Goal: Transaction & Acquisition: Purchase product/service

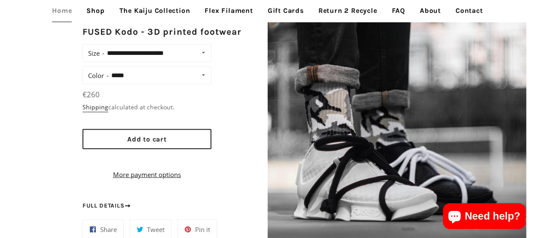
scroll to position [645, 0]
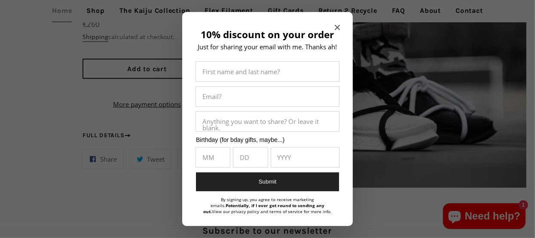
click at [334, 26] on div "10% discount on your order Just for sharing your email with me. Thanks ah! Firs…" at bounding box center [267, 121] width 171 height 218
click at [335, 25] on icon "Close modal" at bounding box center [337, 27] width 5 height 5
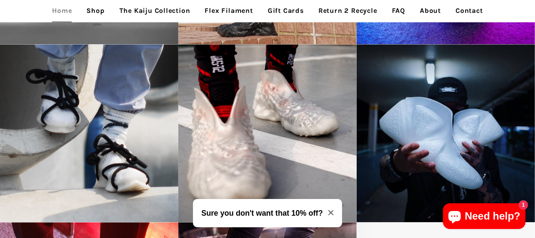
scroll to position [1103, 0]
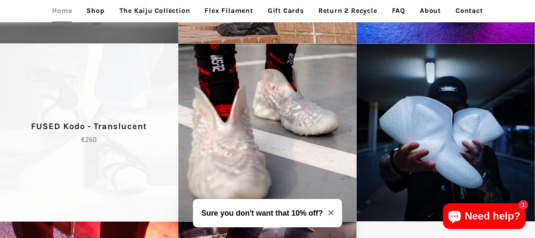
click at [119, 107] on span "FUSED Kodo - Translucent Regular price €260" at bounding box center [89, 132] width 178 height 178
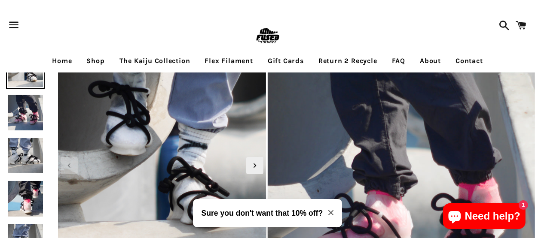
click at [220, 63] on link "Flex Filament" at bounding box center [229, 60] width 61 height 21
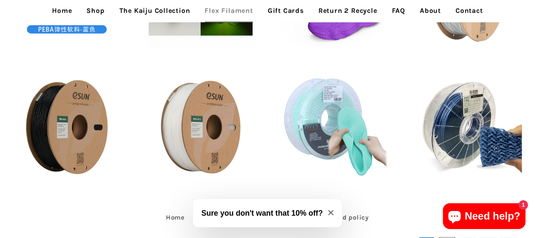
scroll to position [449, 0]
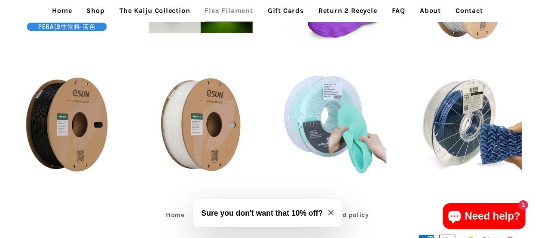
click at [61, 6] on link "Home" at bounding box center [62, 10] width 33 height 21
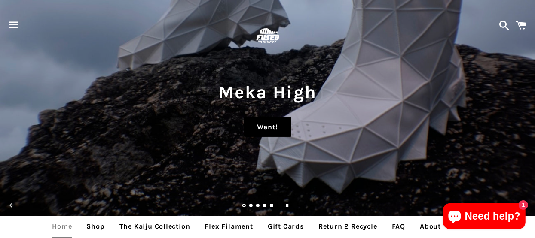
click at [256, 126] on link "Want!" at bounding box center [267, 127] width 47 height 21
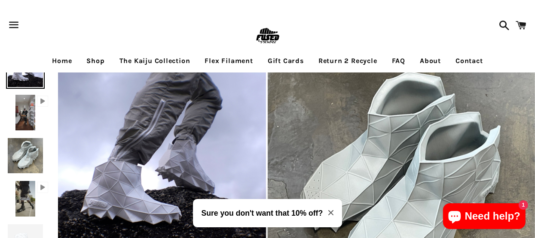
click at [18, 123] on img at bounding box center [25, 112] width 23 height 39
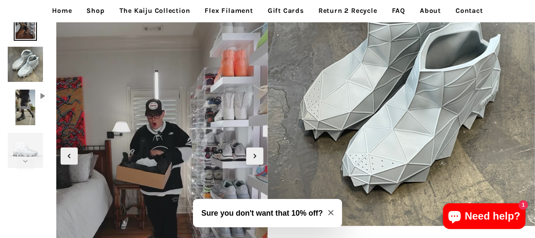
scroll to position [91, 0]
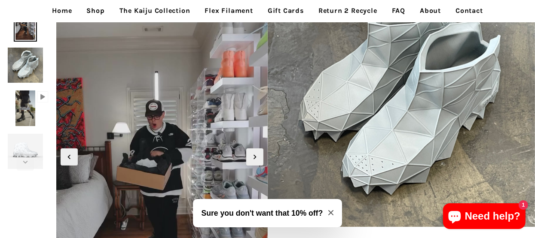
click at [30, 115] on img at bounding box center [25, 108] width 23 height 39
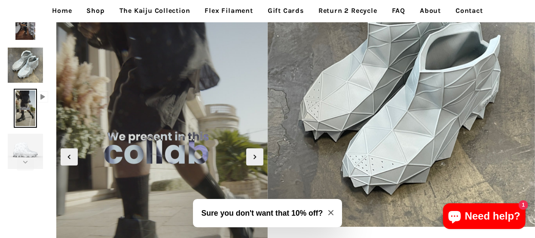
click at [29, 142] on img at bounding box center [25, 151] width 39 height 39
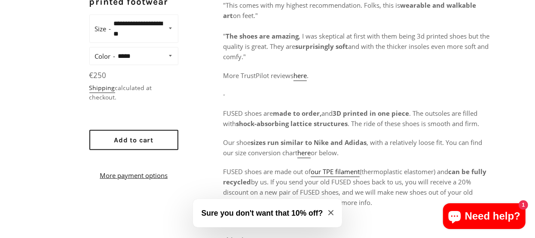
scroll to position [507, 0]
